Goal: Task Accomplishment & Management: Manage account settings

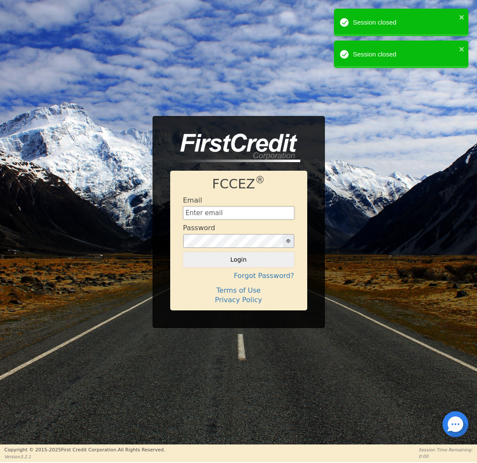
type input "[EMAIL_ADDRESS][DOMAIN_NAME]"
click at [235, 263] on button "Login" at bounding box center [238, 259] width 111 height 15
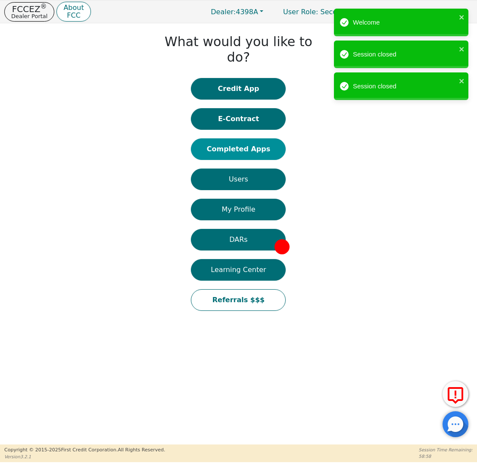
click at [237, 138] on button "Completed Apps" at bounding box center [238, 149] width 95 height 22
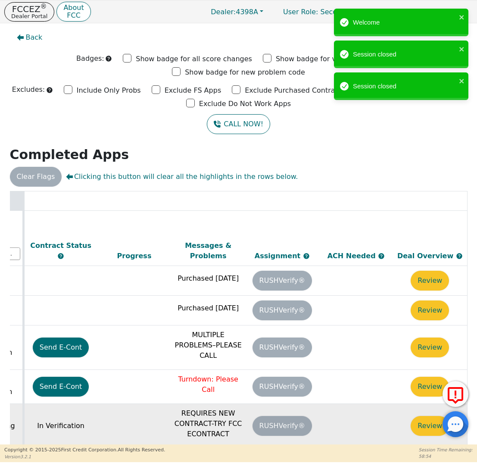
scroll to position [0, 488]
click at [433, 416] on button "Review" at bounding box center [430, 426] width 38 height 20
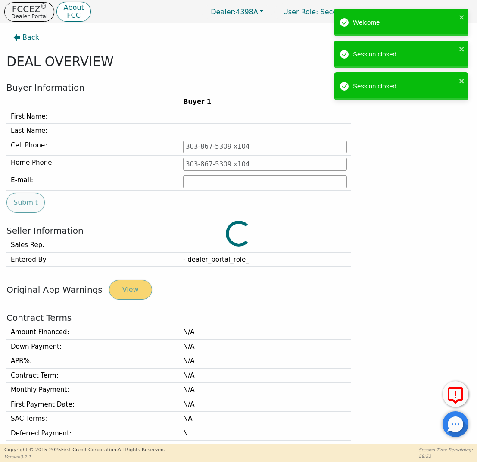
type input "[PHONE_NUMBER]"
type input "[EMAIL_ADDRESS][DOMAIN_NAME]"
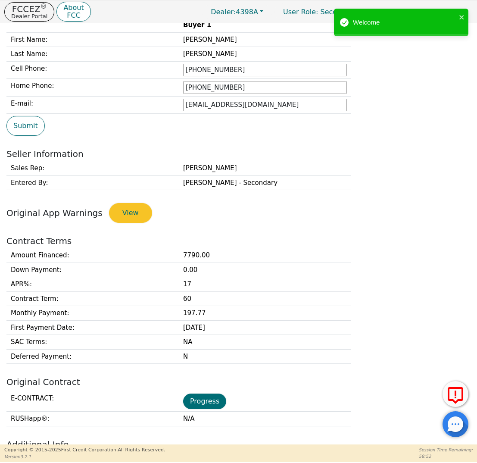
scroll to position [159, 0]
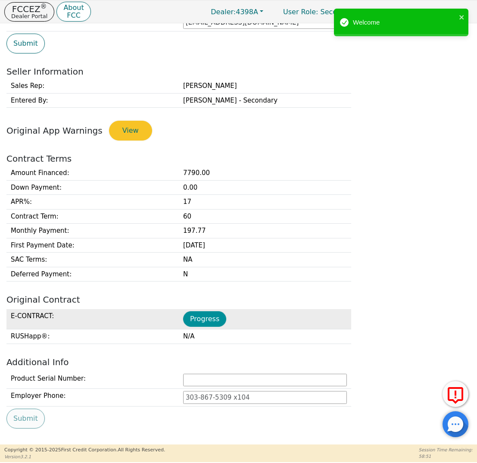
click at [213, 314] on button "Progress" at bounding box center [204, 319] width 43 height 16
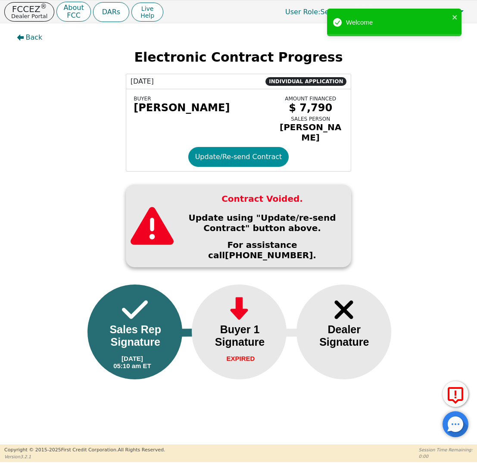
click at [222, 159] on button "Update/Re-send Contract" at bounding box center [238, 157] width 101 height 20
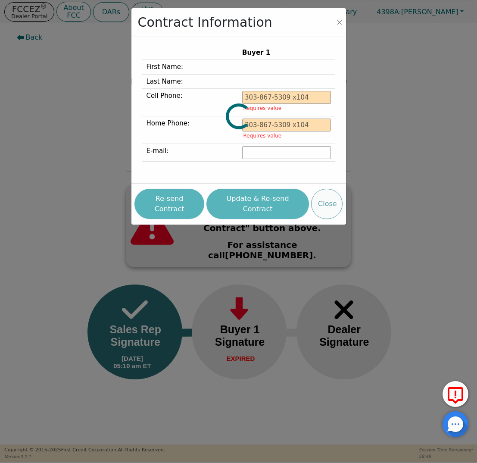
type input "[PHONE_NUMBER]"
type input "[EMAIL_ADDRESS][DOMAIN_NAME]"
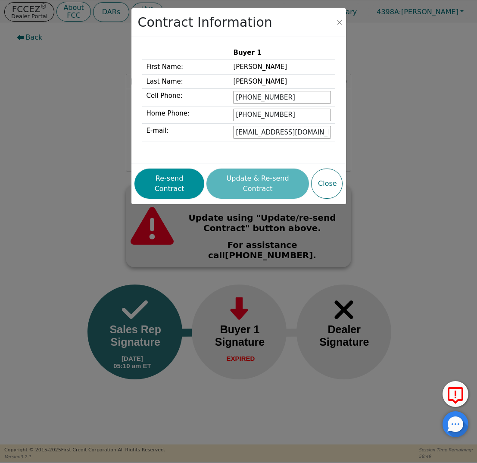
click at [178, 183] on button "Re-send Contract" at bounding box center [169, 184] width 70 height 30
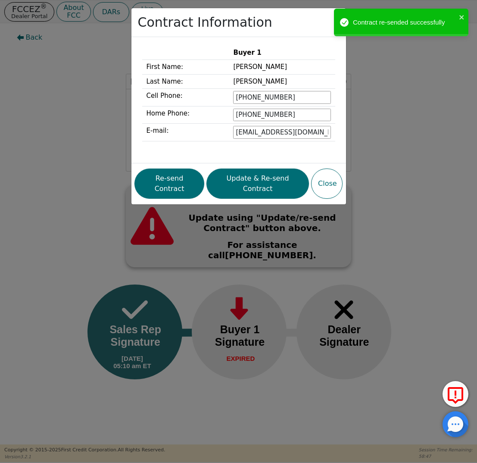
click at [97, 109] on div "Contract Information Buyer 1 First Name: [PERSON_NAME] Last Name: [PERSON_NAME]…" at bounding box center [238, 231] width 477 height 463
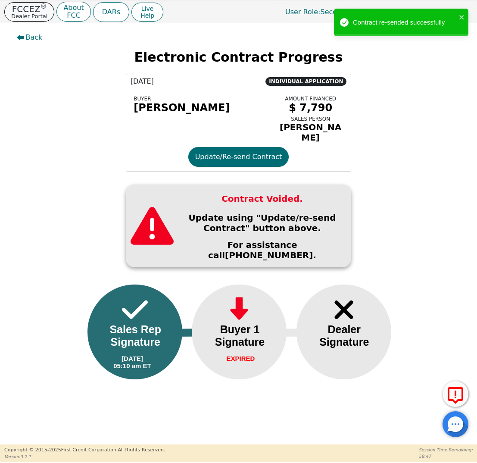
click at [16, 10] on p "FCCEZ ®" at bounding box center [29, 9] width 36 height 9
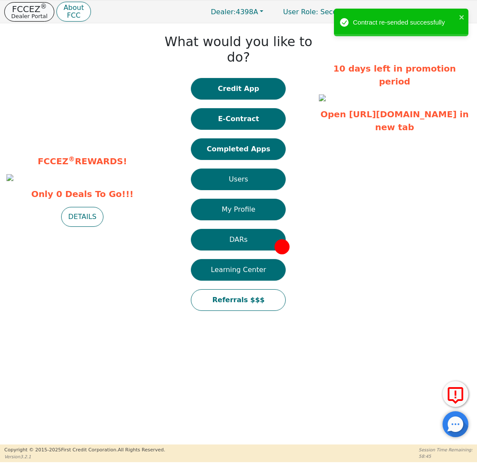
click at [35, 8] on p "FCCEZ ®" at bounding box center [29, 9] width 36 height 9
